Goal: Check status: Check status

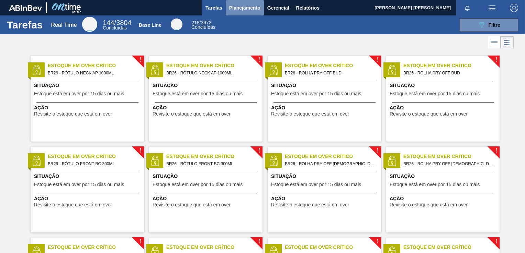
click at [238, 7] on span "Planejamento" at bounding box center [244, 8] width 31 height 8
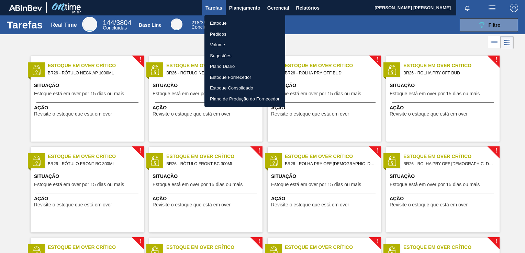
click at [220, 22] on li "Estoque" at bounding box center [244, 23] width 81 height 11
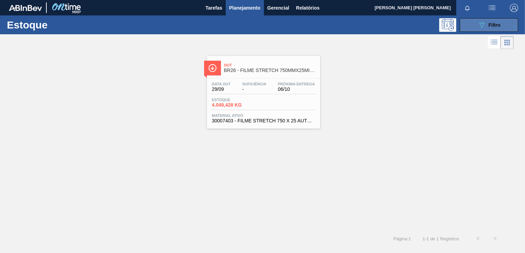
click at [502, 27] on button "089F7B8B-B2A5-4AFE-B5C0-19BA573D28AC Filtro" at bounding box center [489, 25] width 58 height 14
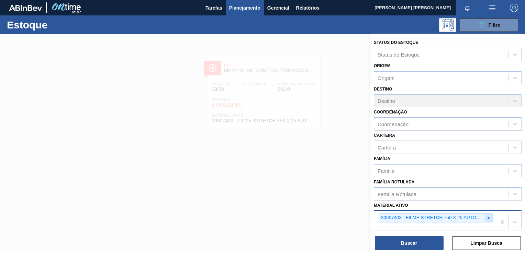
click at [488, 214] on div at bounding box center [489, 218] width 8 height 9
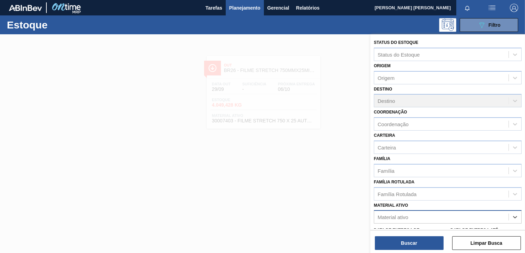
scroll to position [1, 0]
paste ativo "20008538"
type ativo "20008538"
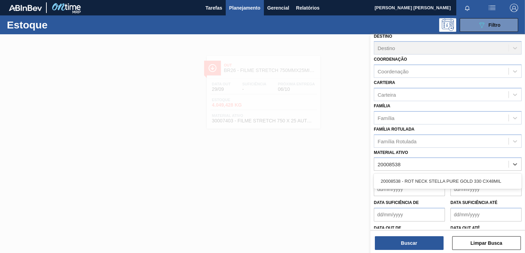
scroll to position [70, 0]
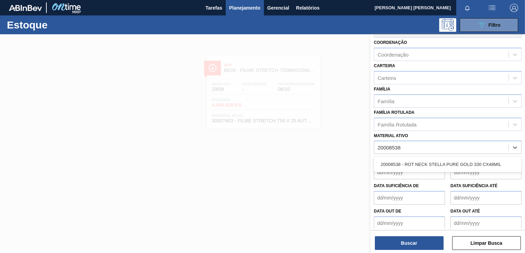
click at [431, 164] on div "20008538 - ROT NECK STELLA PURE GOLD 330 CX48MIL" at bounding box center [448, 164] width 148 height 13
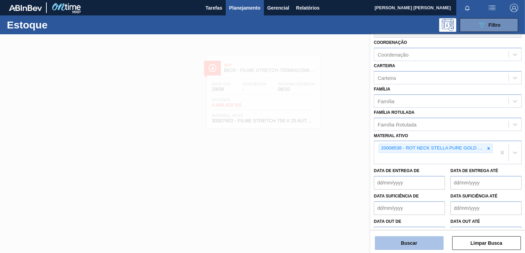
click at [412, 245] on button "Buscar" at bounding box center [409, 244] width 69 height 14
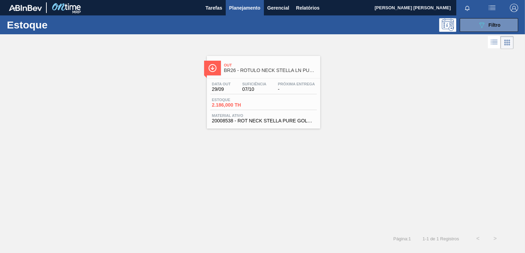
click at [301, 105] on div "Estoque 2.186,000 TH" at bounding box center [263, 104] width 106 height 12
